Goal: Task Accomplishment & Management: Complete application form

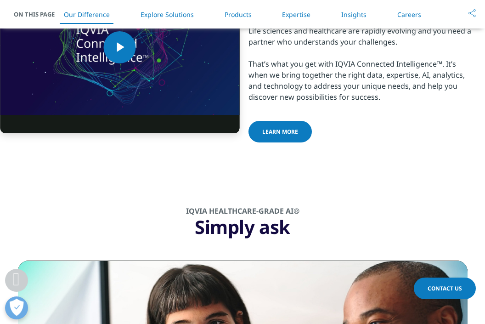
scroll to position [579, 0]
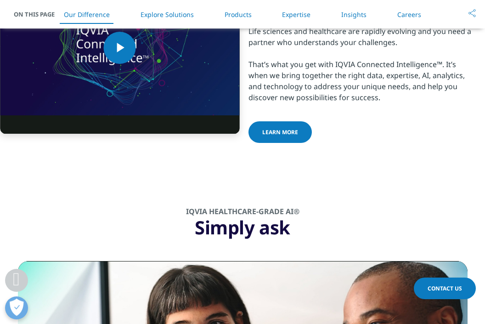
click at [412, 16] on link "Careers" at bounding box center [409, 14] width 24 height 9
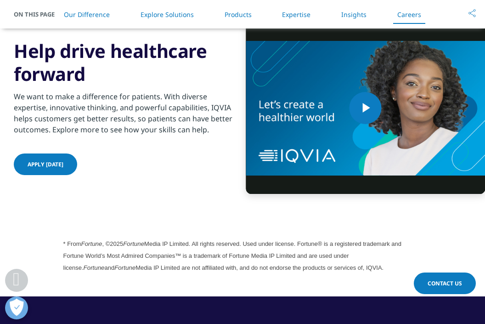
scroll to position [2363, 0]
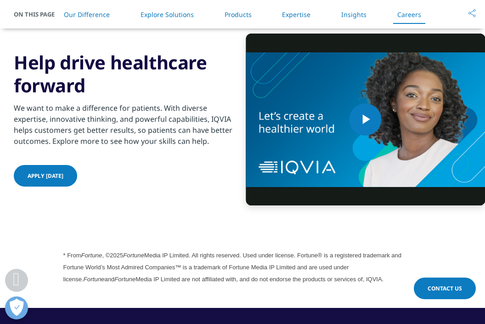
click at [47, 176] on span "Apply today" at bounding box center [46, 176] width 36 height 8
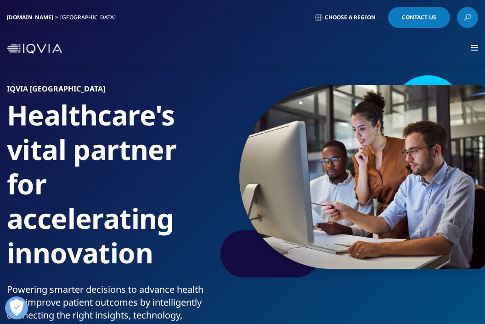
click at [365, 17] on span "Choose a Region" at bounding box center [350, 17] width 51 height 7
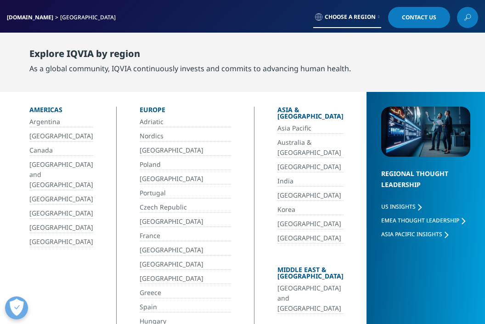
click at [60, 237] on link "[GEOGRAPHIC_DATA]" at bounding box center [61, 242] width 64 height 11
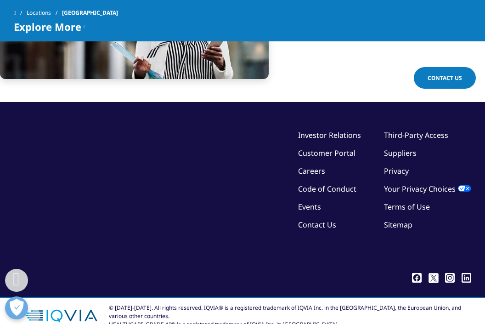
scroll to position [2186, 0]
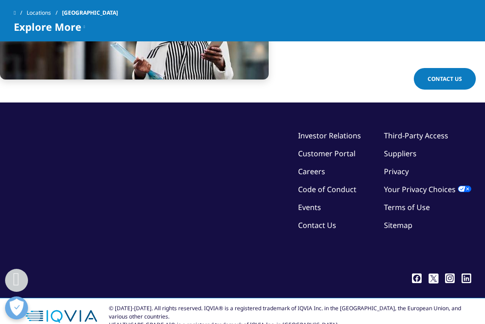
click at [320, 166] on link "Careers" at bounding box center [311, 171] width 27 height 10
